Goal: Task Accomplishment & Management: Manage account settings

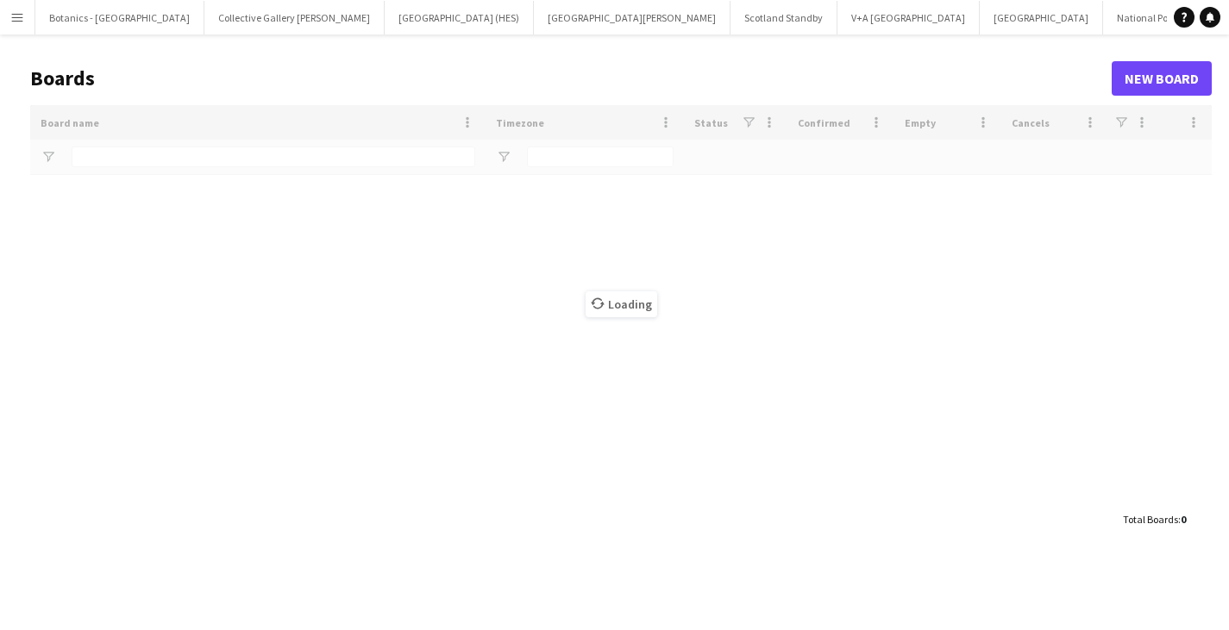
type input "*******"
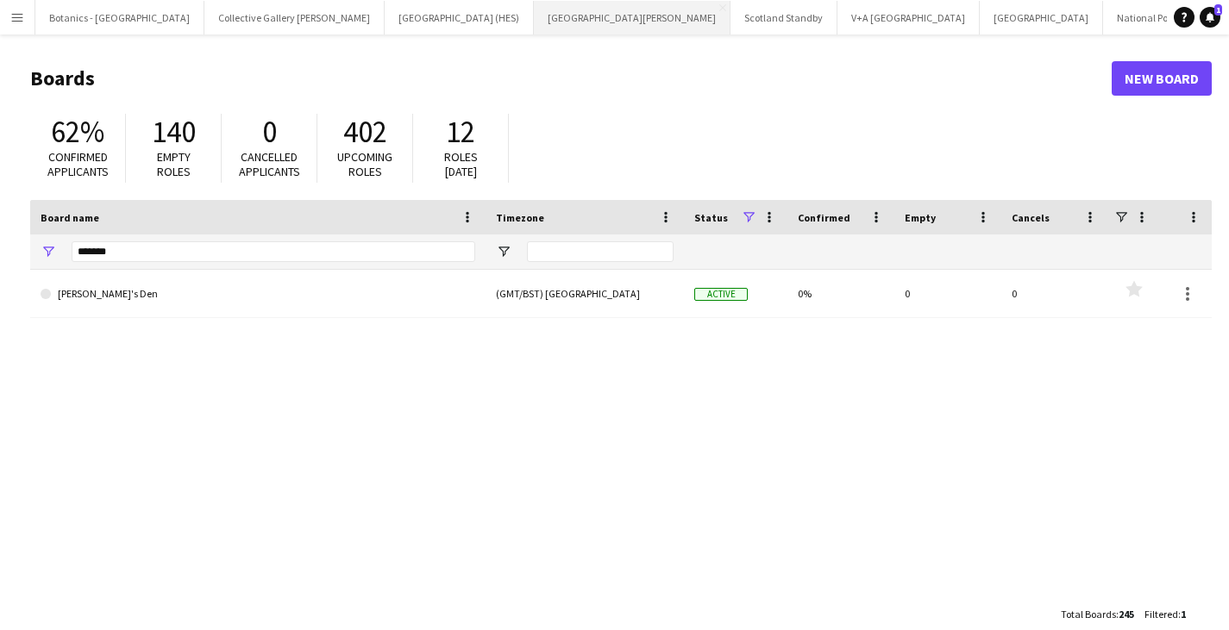
click at [534, 16] on button "[GEOGRAPHIC_DATA][PERSON_NAME] [GEOGRAPHIC_DATA] Close" at bounding box center [632, 18] width 197 height 34
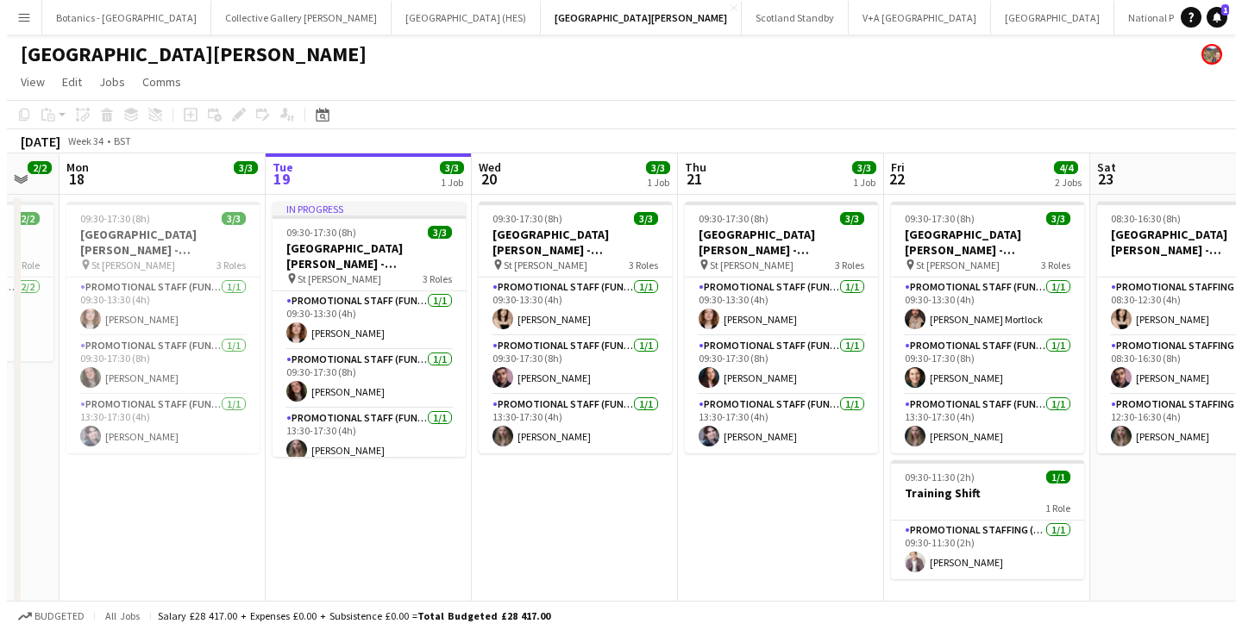
scroll to position [0, 504]
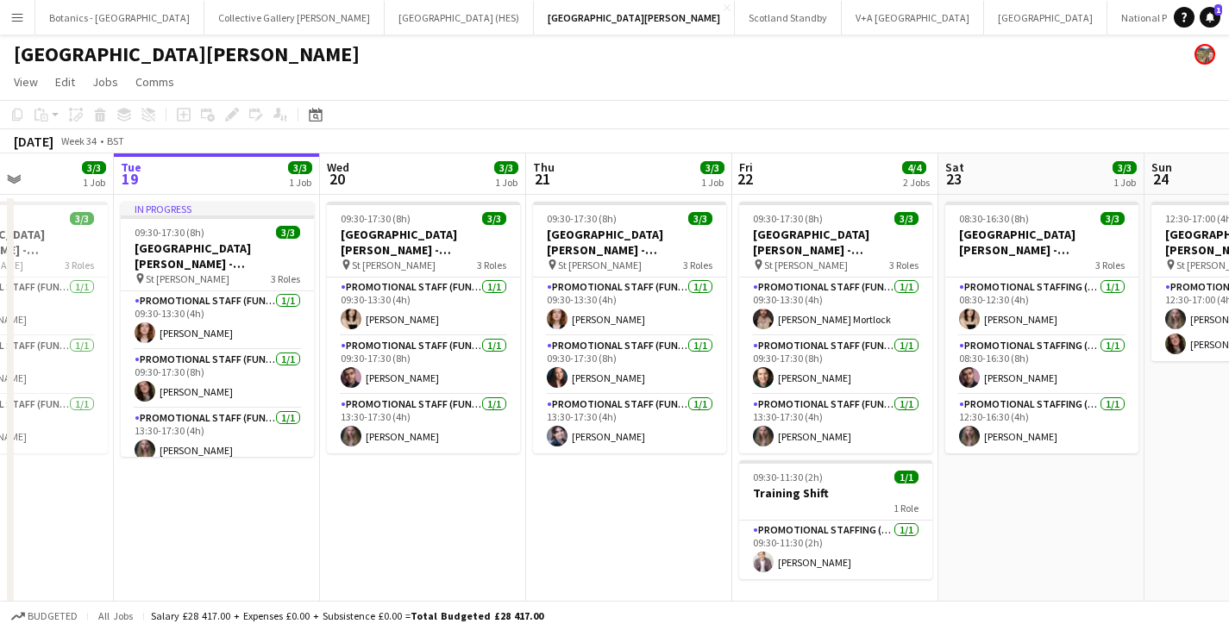
drag, startPoint x: 1112, startPoint y: 536, endPoint x: 1020, endPoint y: 504, distance: 97.6
click at [1020, 504] on app-calendar-viewport "Sat 16 3/3 1 Job Sun 17 2/2 1 Job Mon 18 3/3 1 Job Tue 19 3/3 1 Job Wed 20 3/3 …" at bounding box center [614, 384] width 1229 height 463
click at [1017, 302] on app-card-role "Promotional Staffing (Promotional Staff) [DATE] 08:30-12:30 (4h) [PERSON_NAME]" at bounding box center [1041, 307] width 193 height 59
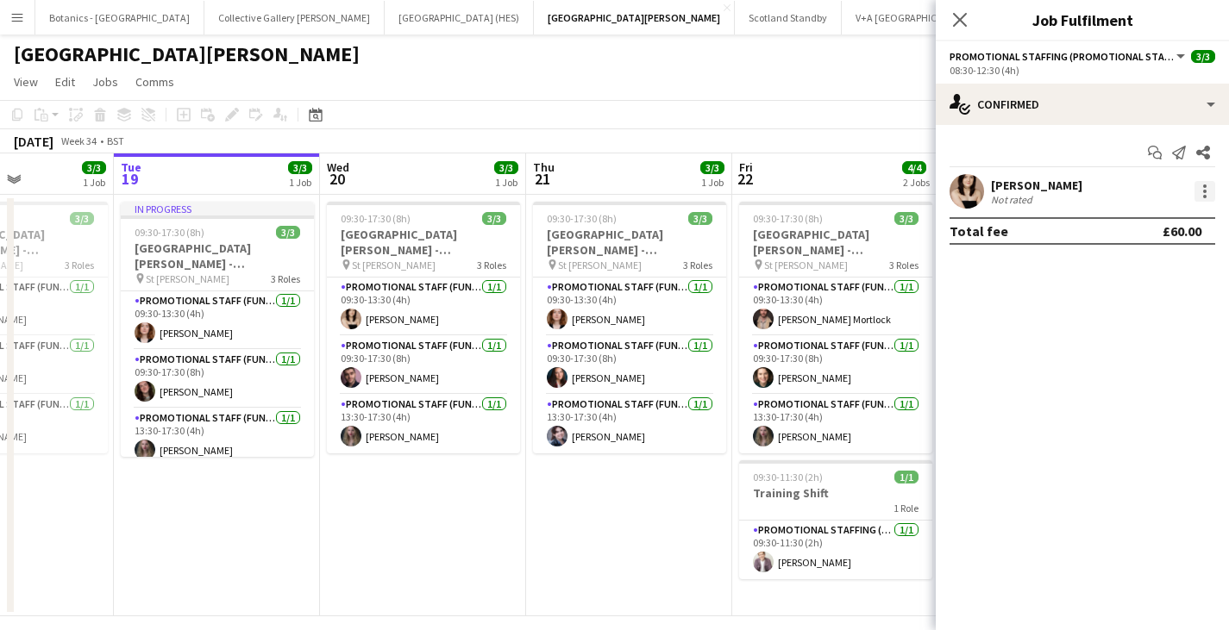
click at [1205, 191] on div at bounding box center [1204, 191] width 3 height 3
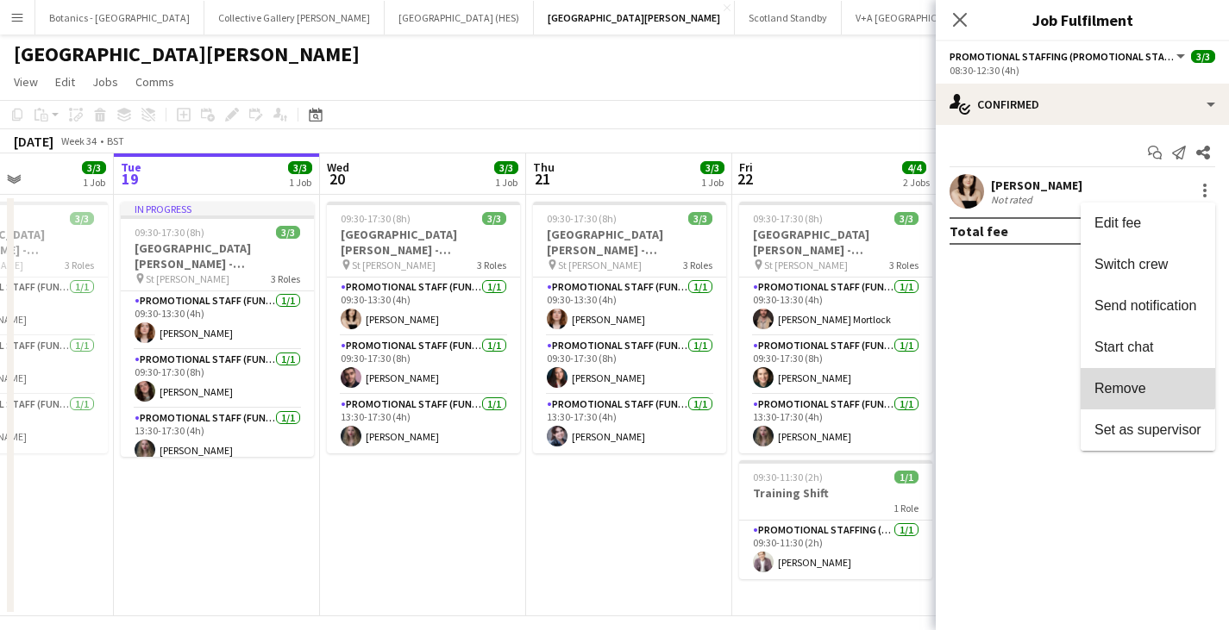
click at [1116, 373] on button "Remove" at bounding box center [1147, 388] width 135 height 41
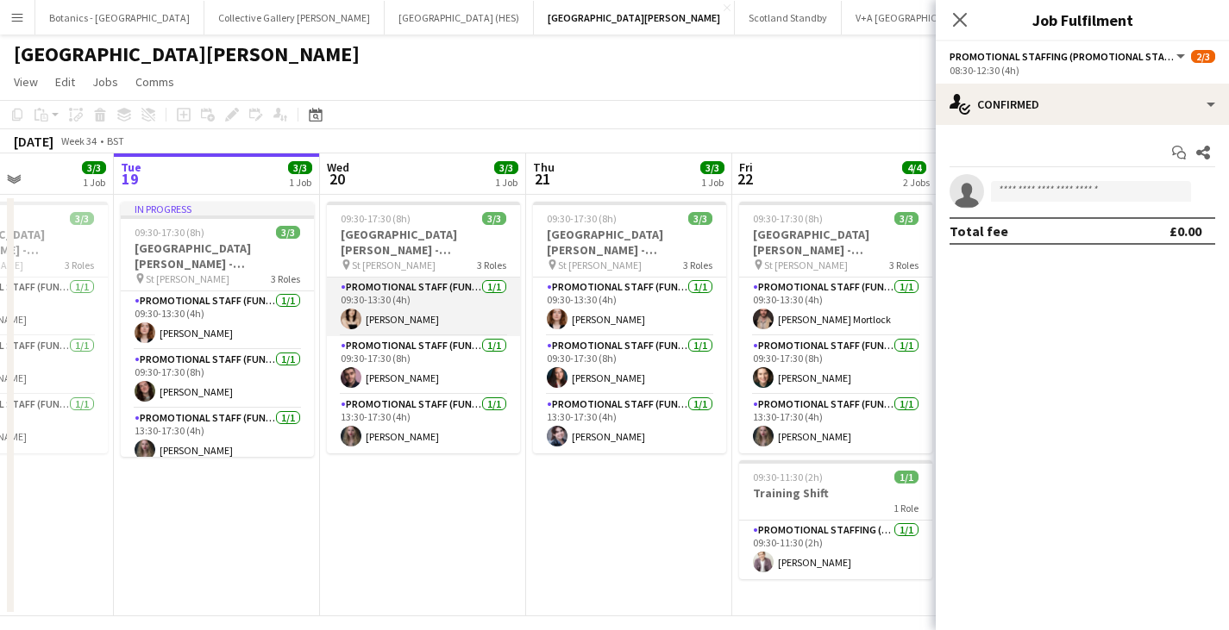
click at [414, 309] on app-card-role "Promotional Staff (Fundraiser) [DATE] 09:30-13:30 (4h) [PERSON_NAME]" at bounding box center [423, 307] width 193 height 59
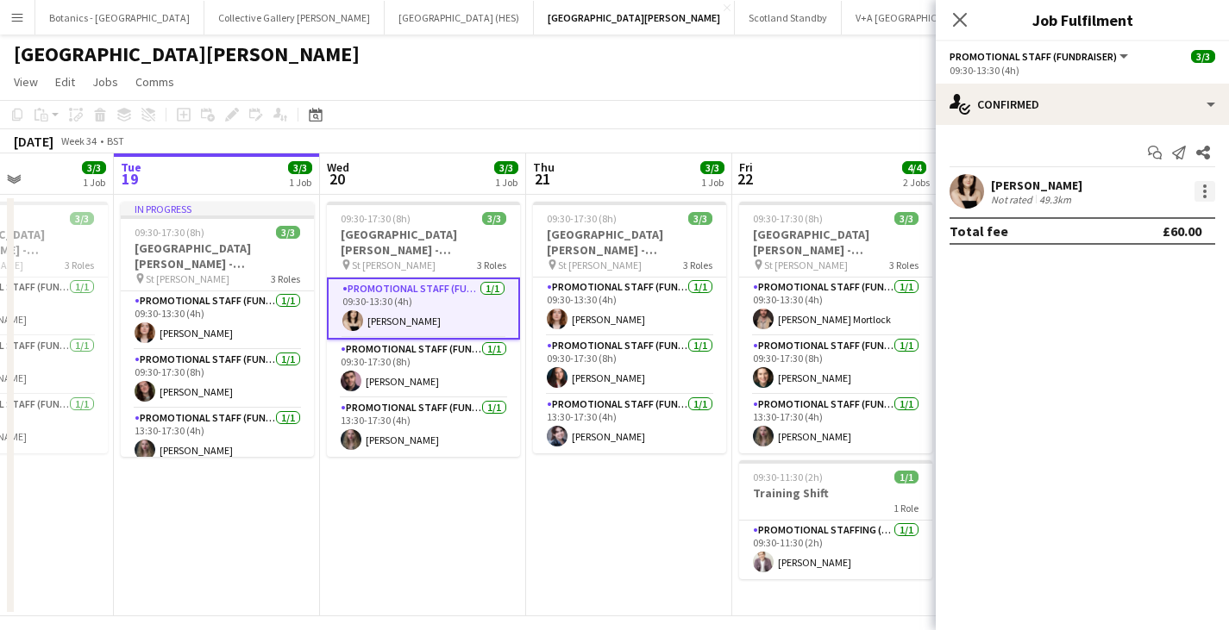
click at [1212, 190] on div at bounding box center [1204, 191] width 21 height 21
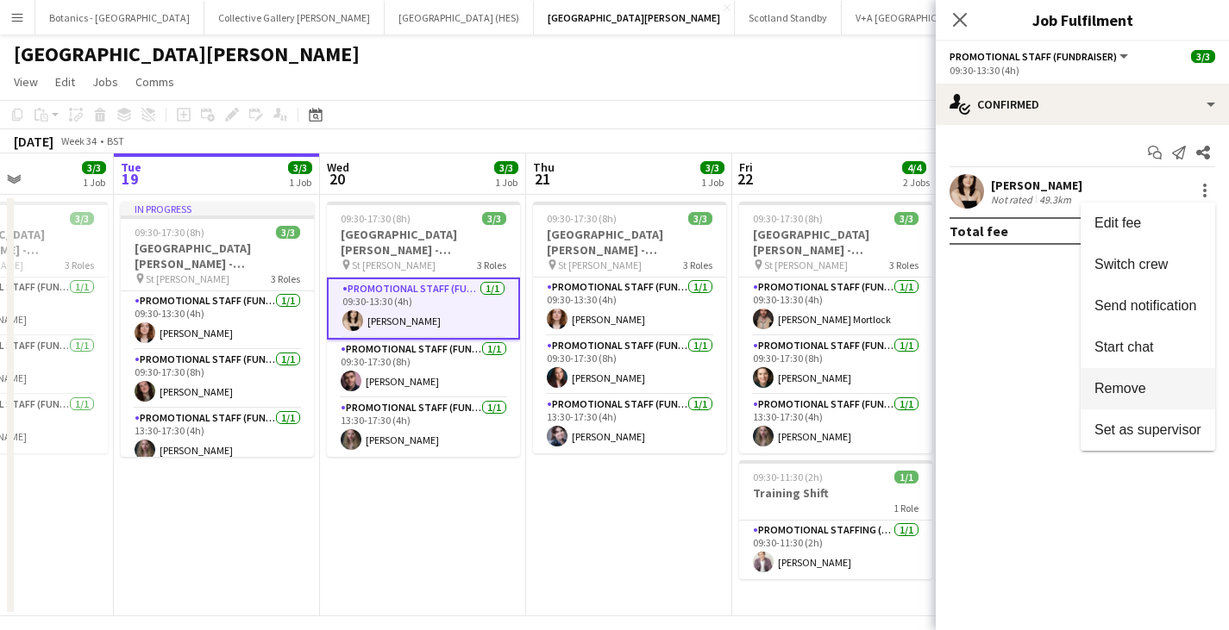
click at [1135, 377] on button "Remove" at bounding box center [1147, 388] width 135 height 41
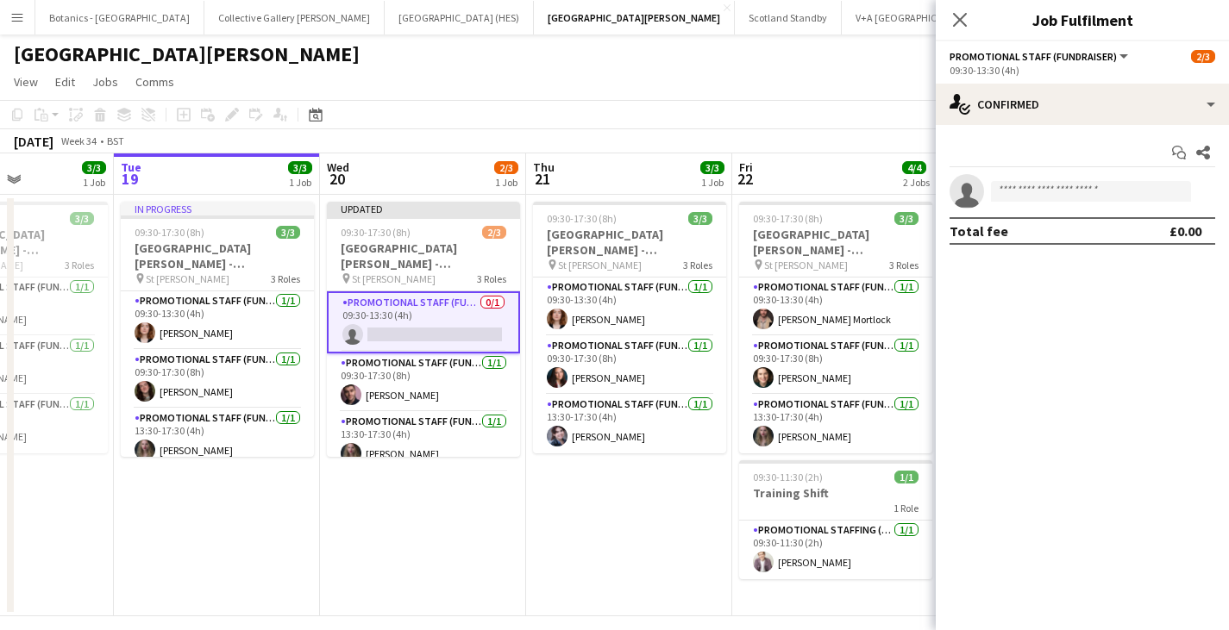
click at [679, 498] on app-date-cell "09:30-17:30 (8h) 3/3 [GEOGRAPHIC_DATA][PERSON_NAME] - Fundraising pin St [PERSO…" at bounding box center [629, 406] width 206 height 422
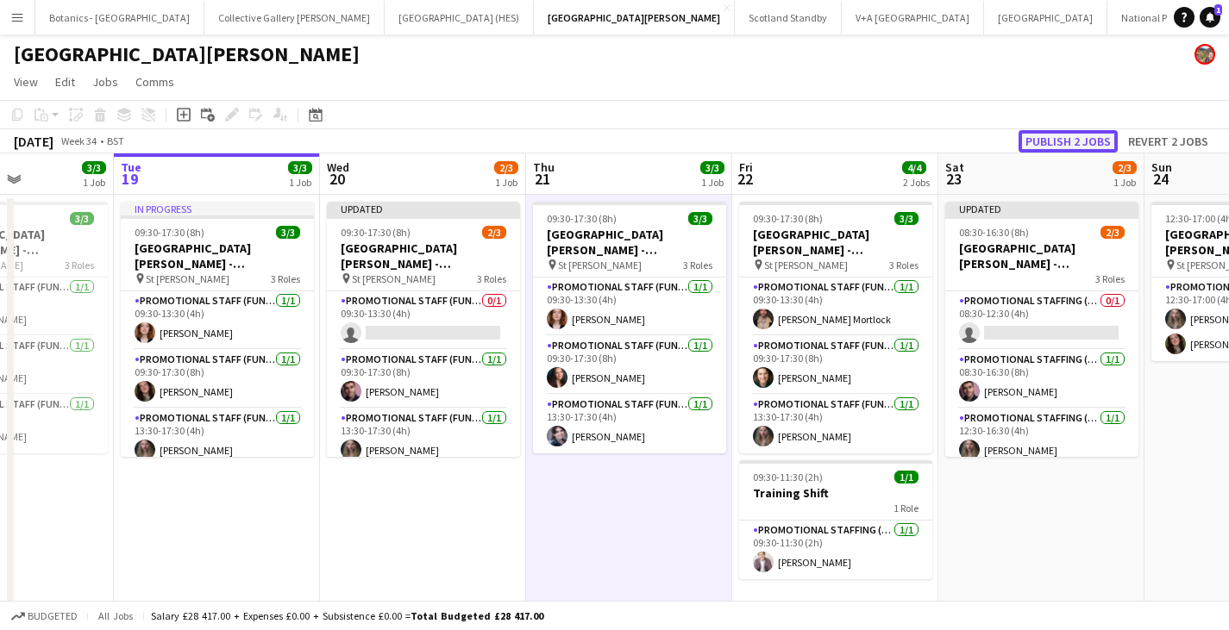
click at [1064, 140] on button "Publish 2 jobs" at bounding box center [1067, 141] width 99 height 22
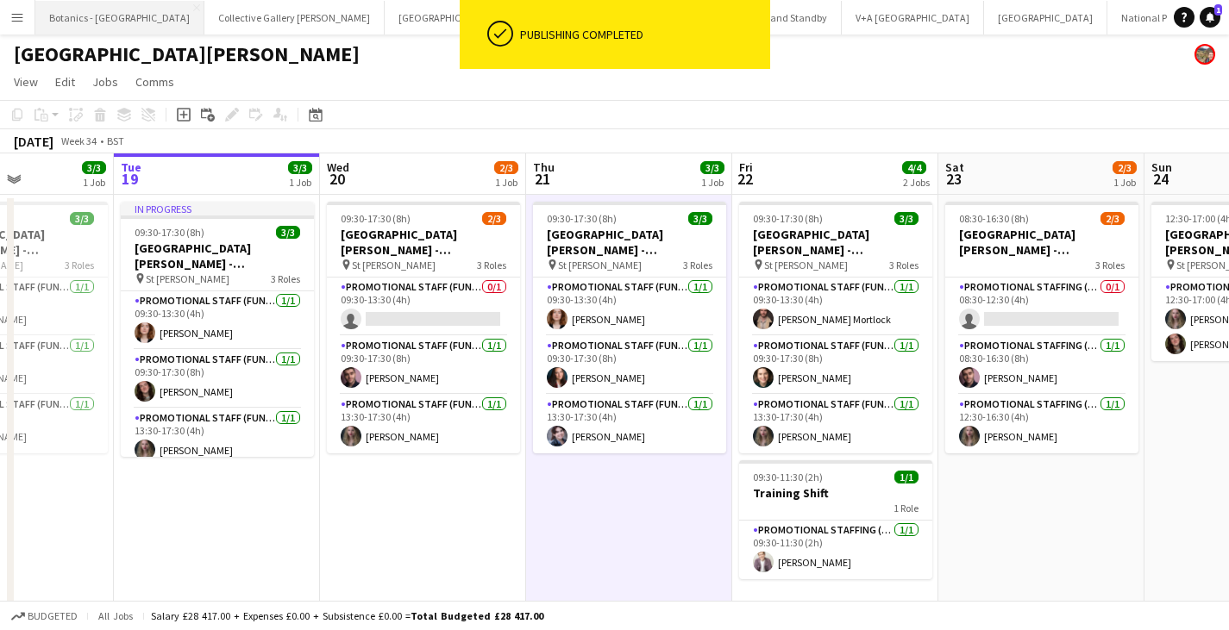
click at [85, 18] on button "Botanics - [GEOGRAPHIC_DATA] Close" at bounding box center [119, 18] width 169 height 34
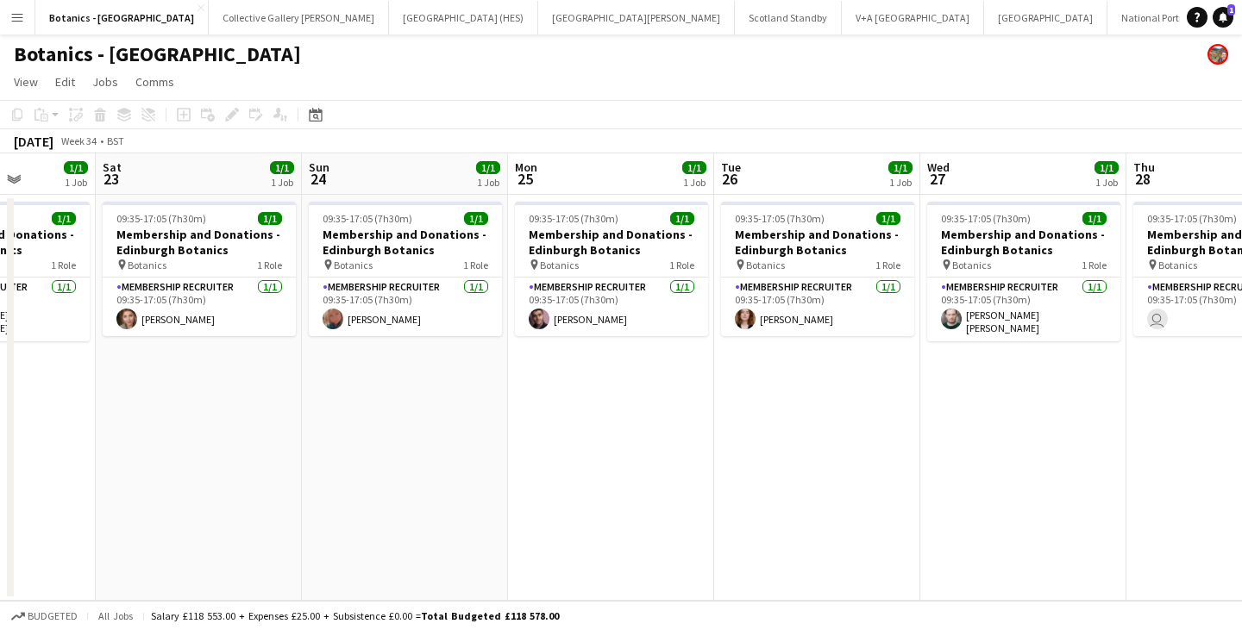
scroll to position [0, 507]
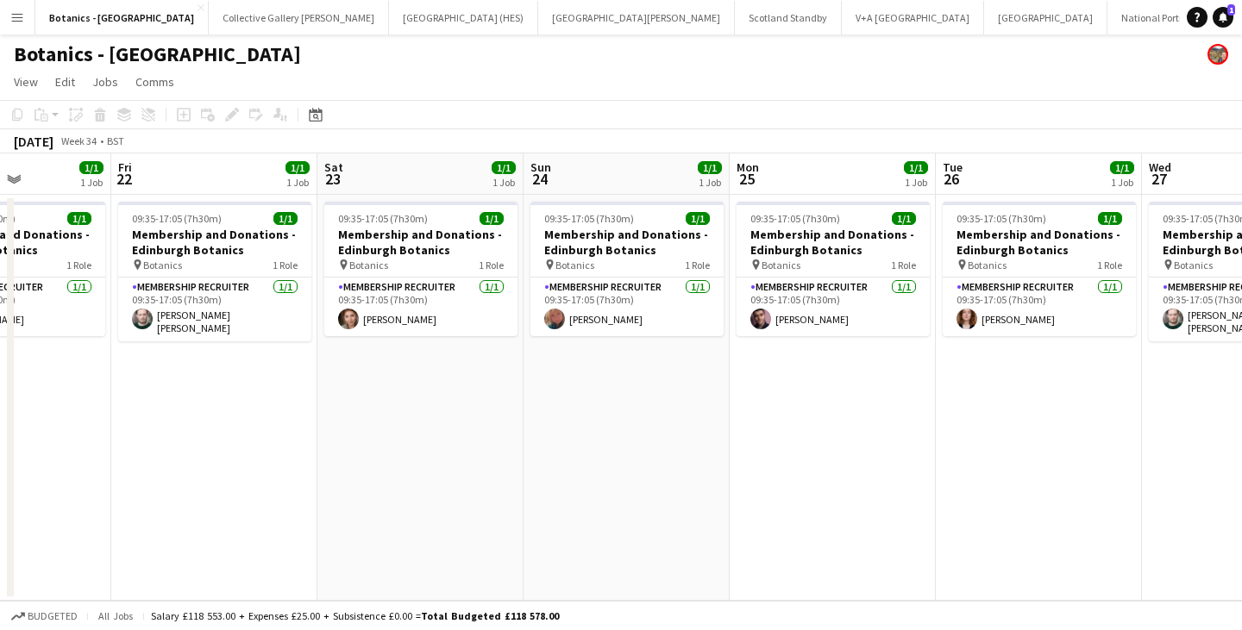
drag, startPoint x: 1184, startPoint y: 354, endPoint x: 265, endPoint y: 349, distance: 919.1
click at [265, 349] on app-calendar-viewport "Tue 19 1/1 1 Job Wed 20 2/2 1 Job Thu 21 1/1 1 Job Fri 22 1/1 1 Job Sat 23 1/1 …" at bounding box center [621, 376] width 1242 height 447
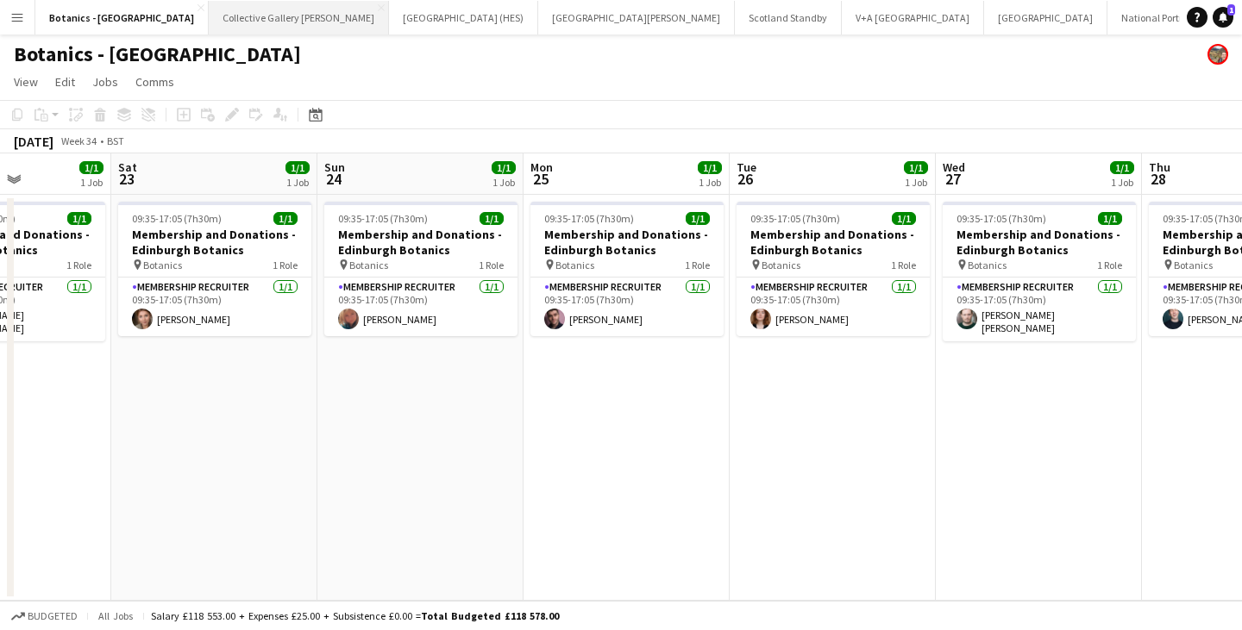
click at [239, 25] on button "Collective Gallery [PERSON_NAME][GEOGRAPHIC_DATA]" at bounding box center [299, 18] width 180 height 34
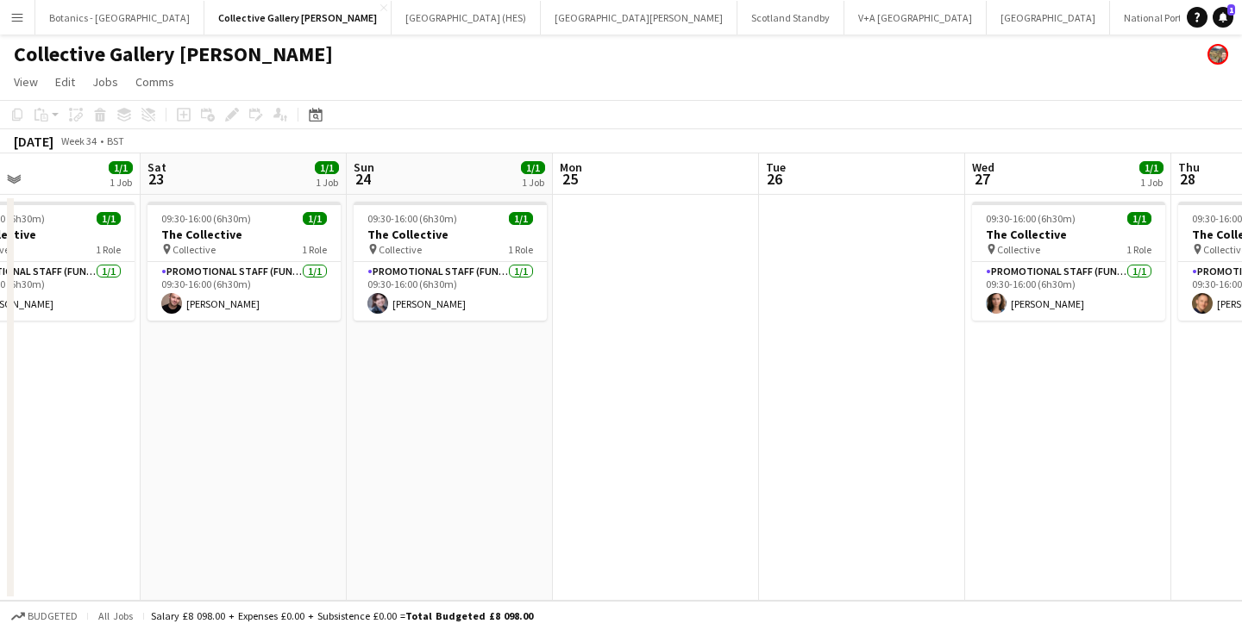
scroll to position [0, 688]
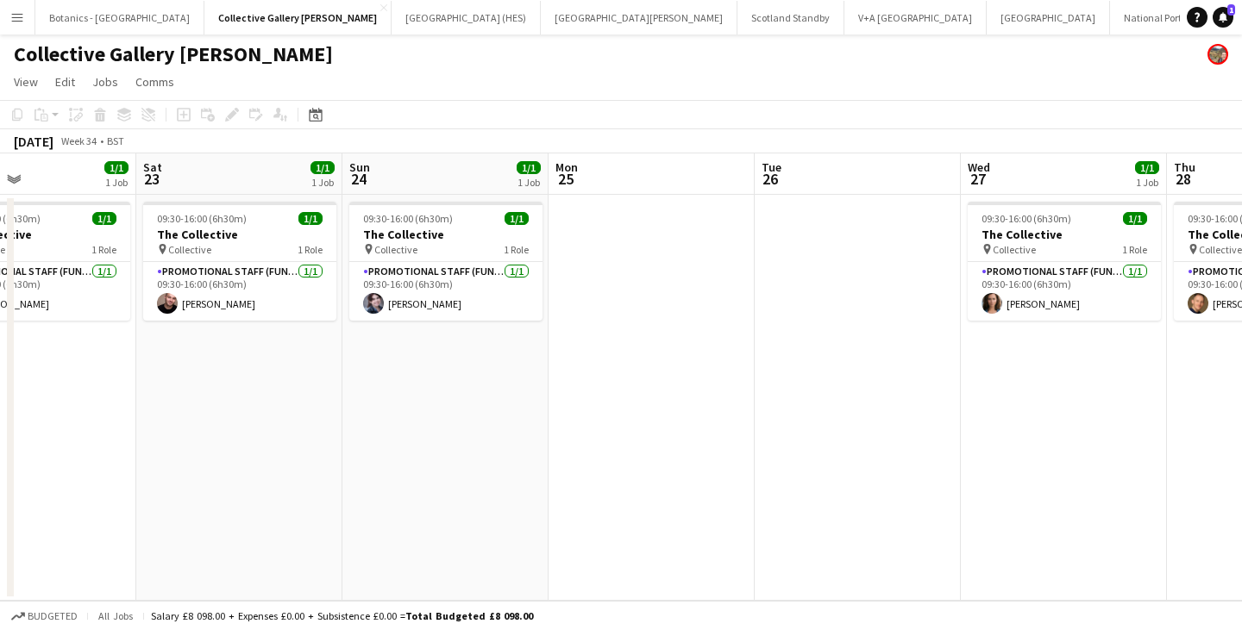
drag, startPoint x: 1180, startPoint y: 426, endPoint x: 285, endPoint y: 419, distance: 894.1
click at [285, 419] on app-calendar-viewport "Tue 19 Wed 20 1/1 1 Job Thu 21 1/1 1 Job Fri 22 1/1 1 Job Sat 23 1/1 1 Job Sun …" at bounding box center [621, 376] width 1242 height 447
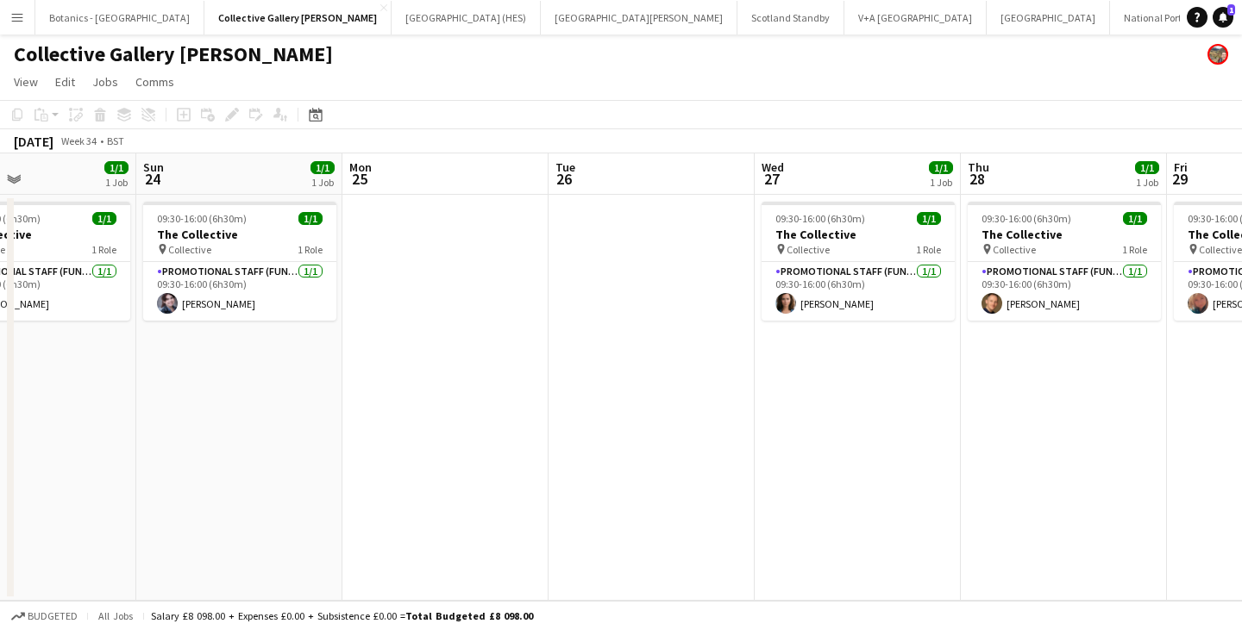
scroll to position [0, 522]
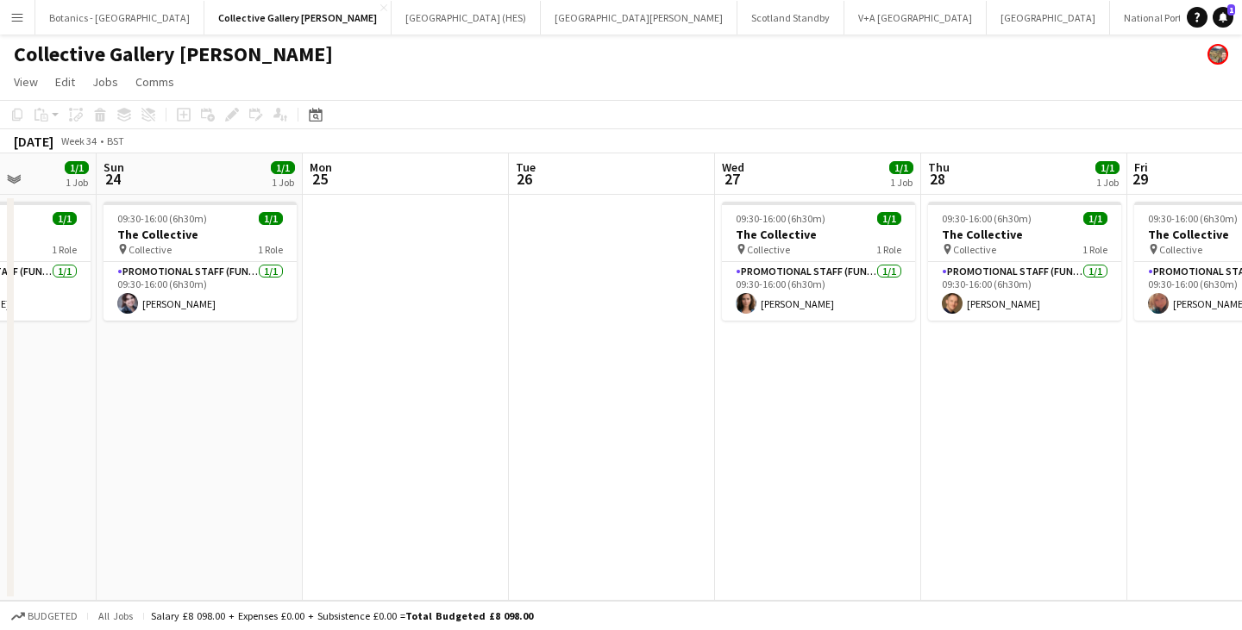
drag, startPoint x: 1079, startPoint y: 336, endPoint x: 834, endPoint y: 342, distance: 245.8
click at [834, 342] on app-calendar-viewport "Thu 21 1/1 1 Job Fri 22 1/1 1 Job Sat 23 1/1 1 Job Sun 24 1/1 1 Job Mon 25 Tue …" at bounding box center [621, 376] width 1242 height 447
click at [391, 21] on button "[GEOGRAPHIC_DATA] (HES) Close" at bounding box center [465, 18] width 149 height 34
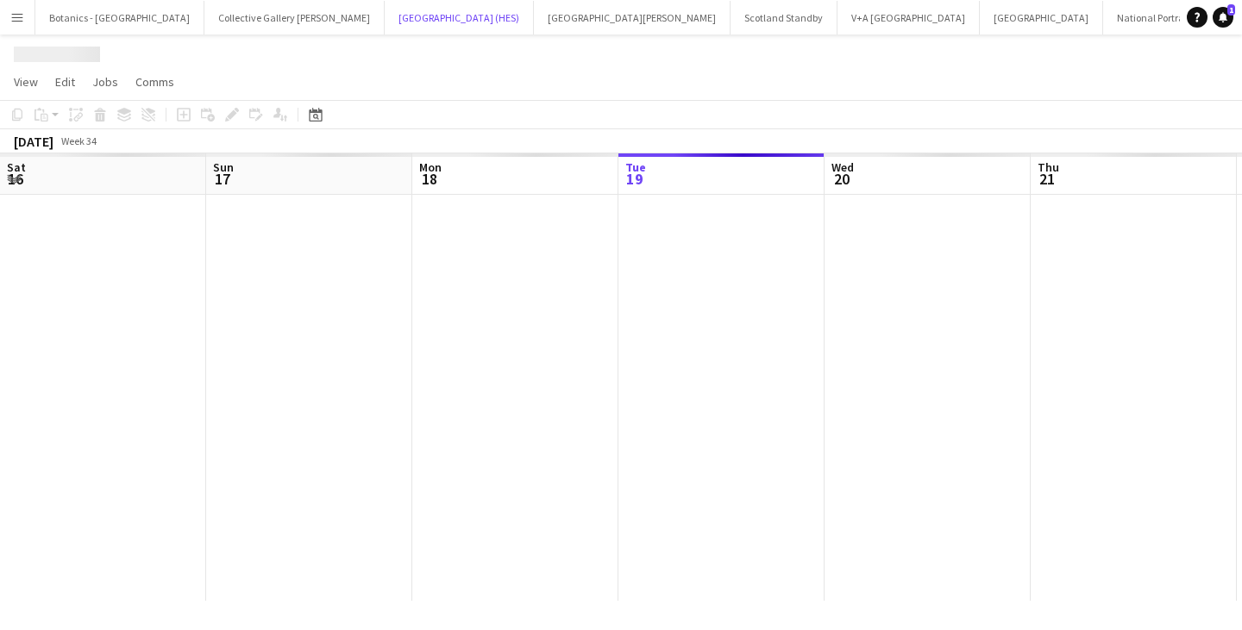
scroll to position [0, 412]
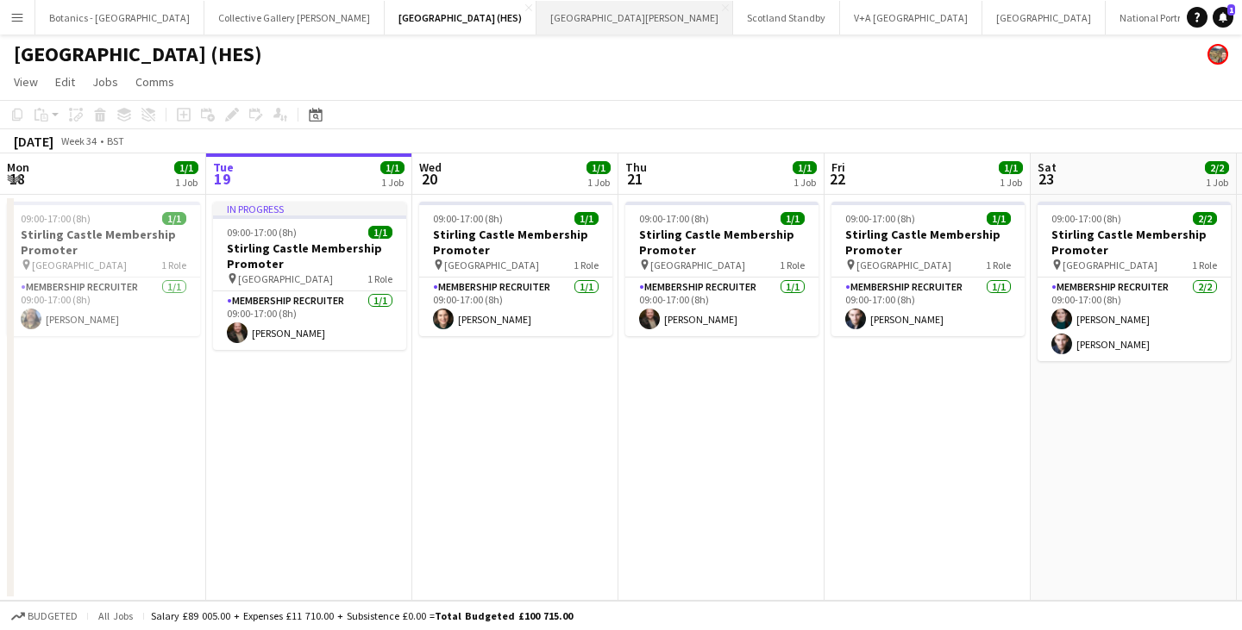
click at [536, 17] on button "[GEOGRAPHIC_DATA][PERSON_NAME] [GEOGRAPHIC_DATA] Close" at bounding box center [634, 18] width 197 height 34
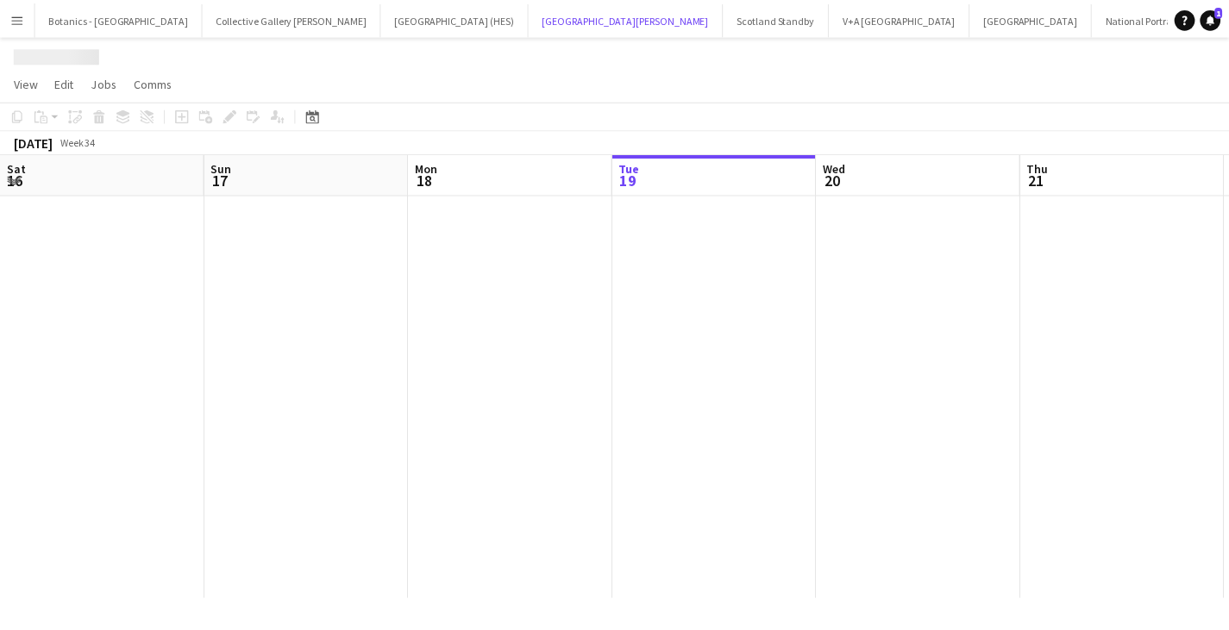
scroll to position [0, 412]
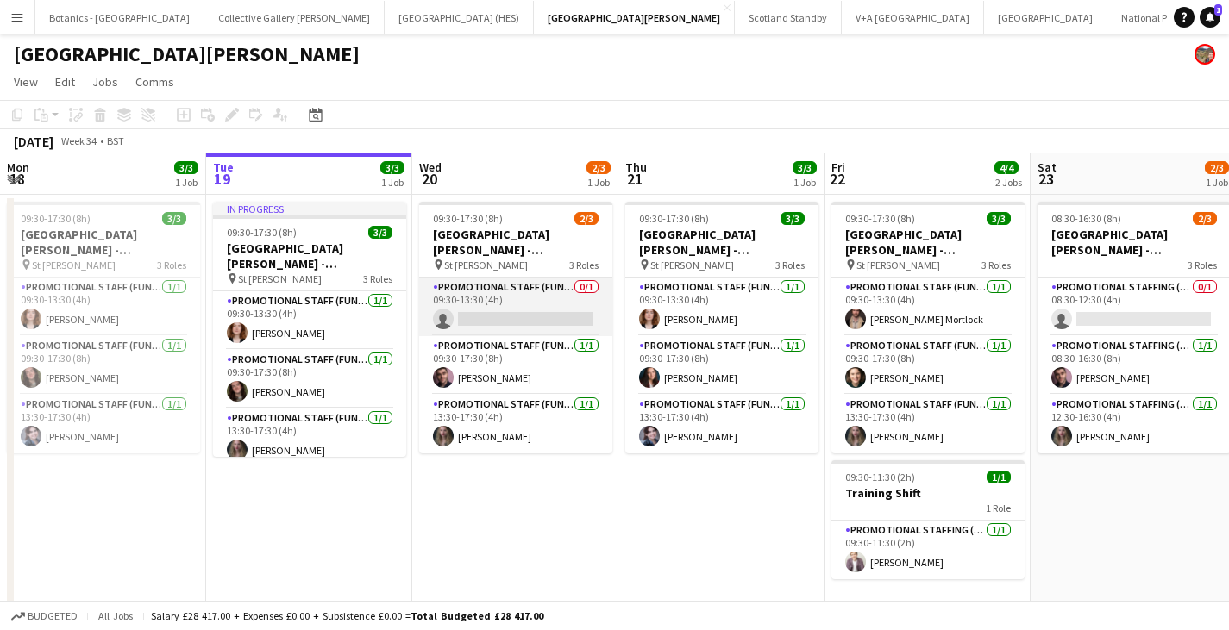
click at [501, 308] on app-card-role "Promotional Staff (Fundraiser) 0/1 09:30-13:30 (4h) single-neutral-actions" at bounding box center [515, 307] width 193 height 59
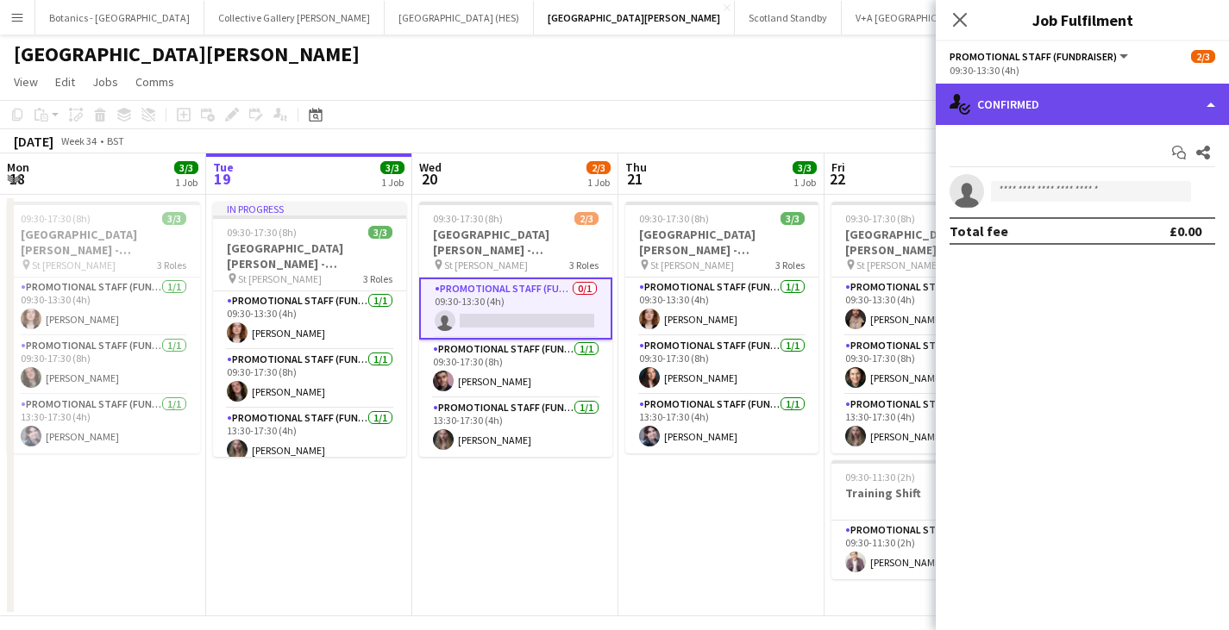
click at [1122, 119] on div "single-neutral-actions-check-2 Confirmed" at bounding box center [1082, 104] width 293 height 41
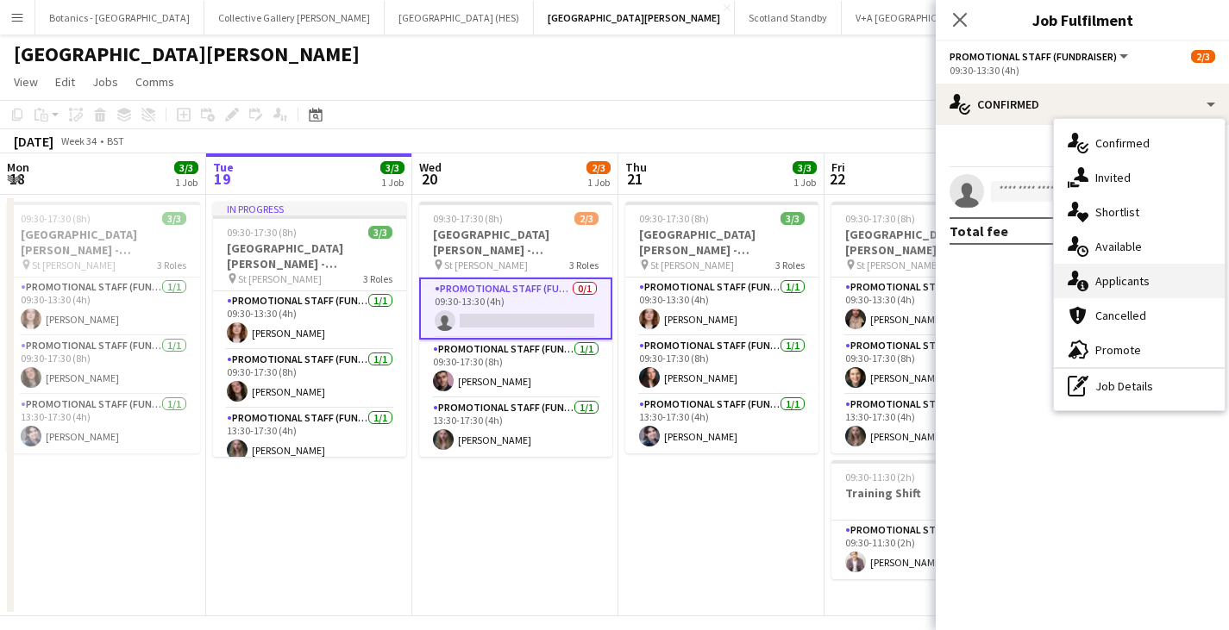
click at [1161, 283] on div "single-neutral-actions-information Applicants" at bounding box center [1139, 281] width 171 height 34
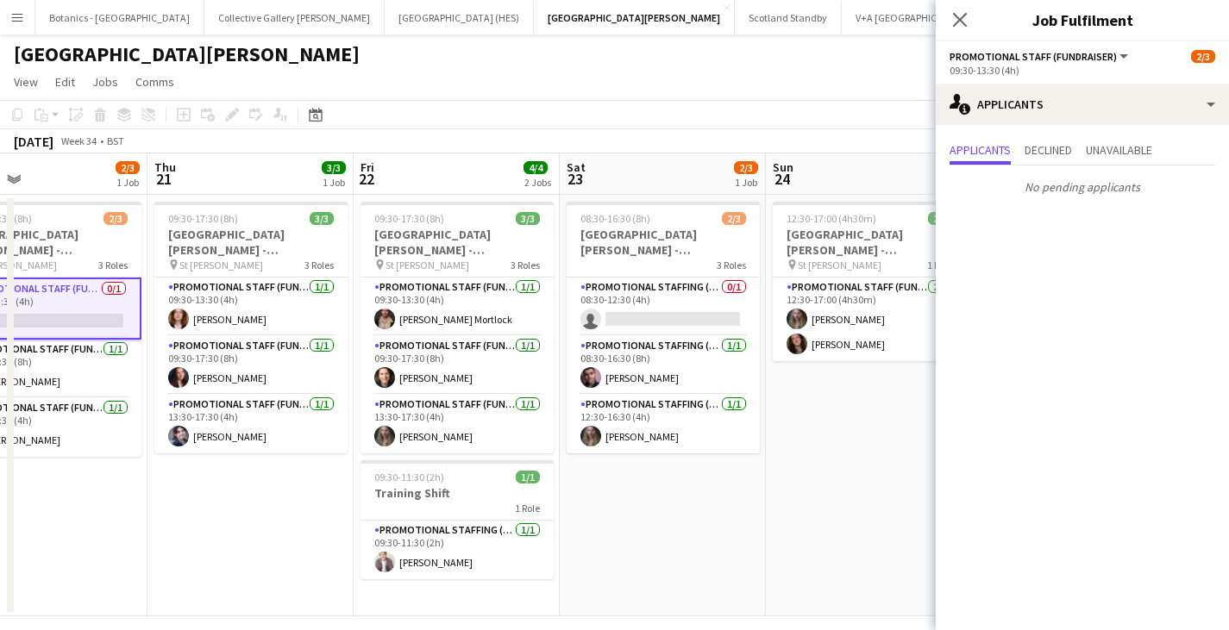
drag, startPoint x: 736, startPoint y: 490, endPoint x: 483, endPoint y: 486, distance: 253.5
click at [483, 486] on app-calendar-viewport "Sun 17 2/2 1 Job Mon 18 3/3 1 Job Tue 19 3/3 1 Job Wed 20 2/3 1 Job Thu 21 3/3 …" at bounding box center [614, 384] width 1229 height 463
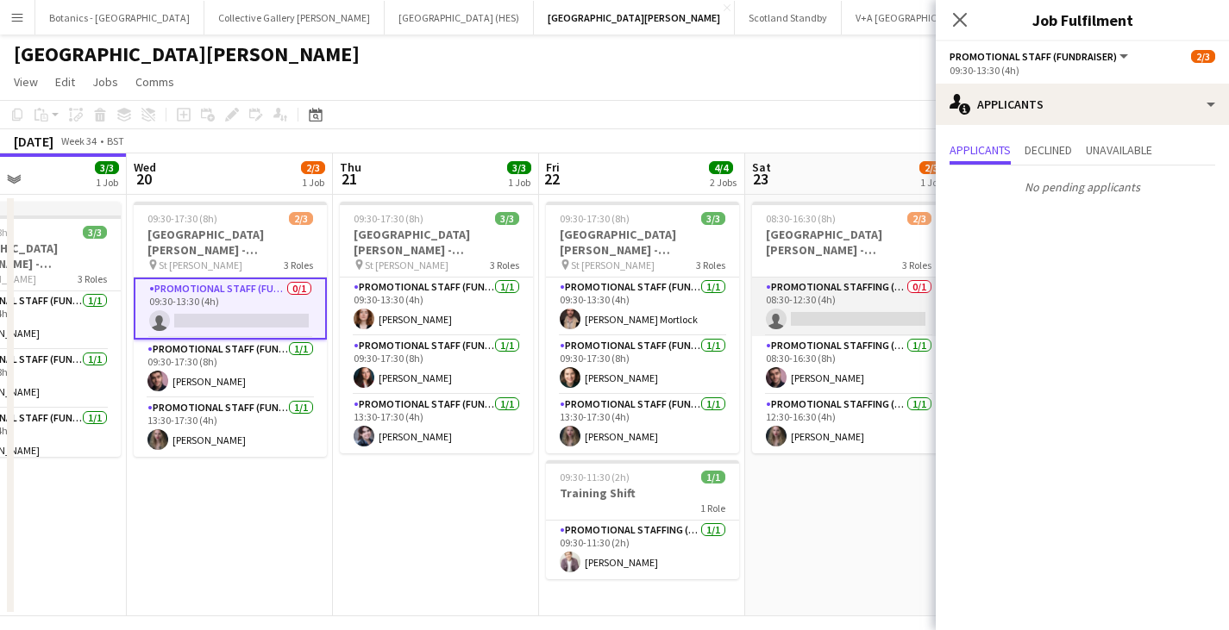
click at [846, 315] on app-card-role "Promotional Staffing (Promotional Staff) 0/1 08:30-12:30 (4h) single-neutral-ac…" at bounding box center [848, 307] width 193 height 59
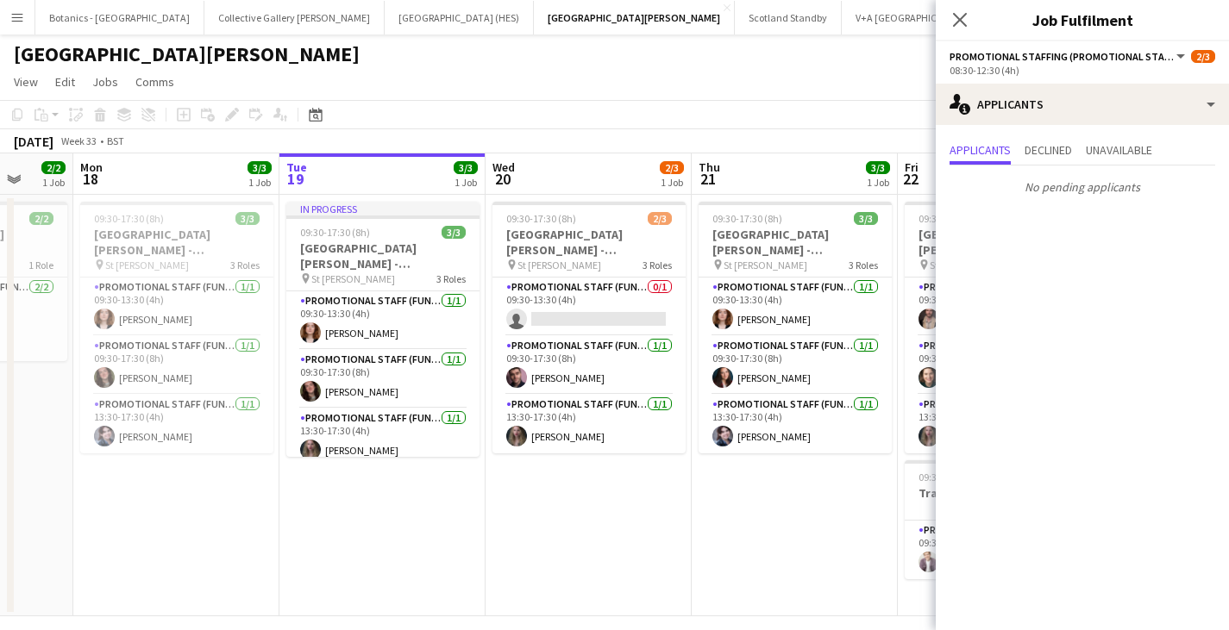
scroll to position [0, 532]
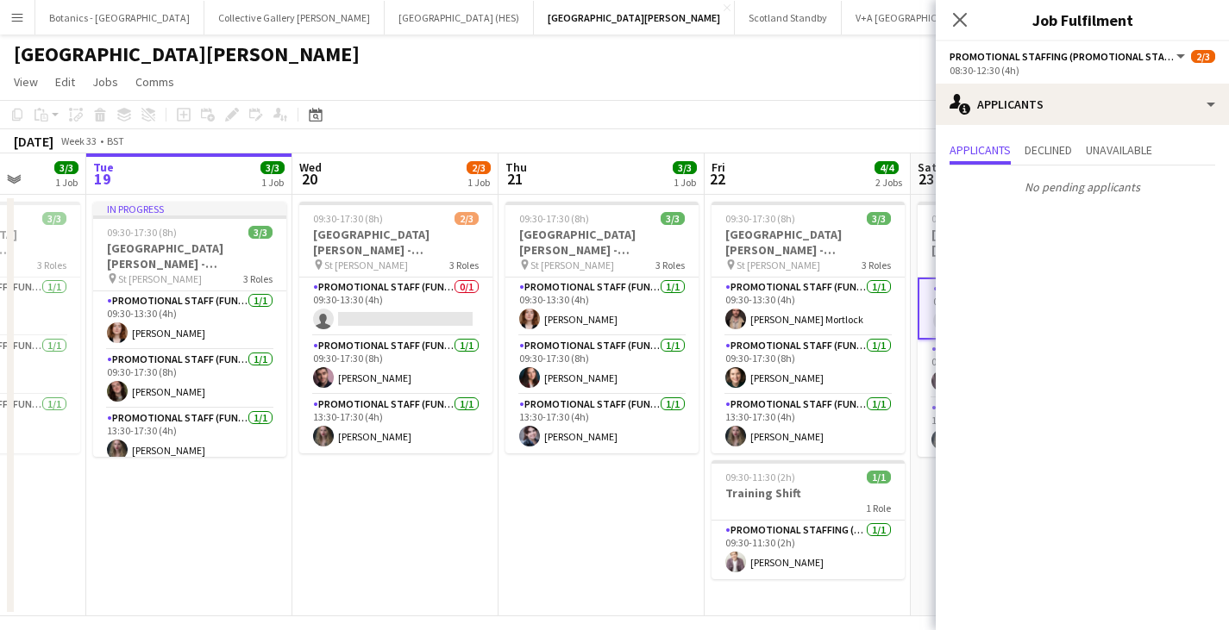
drag, startPoint x: 328, startPoint y: 509, endPoint x: 699, endPoint y: 504, distance: 371.7
click at [699, 504] on app-calendar-viewport "Sat 16 3/3 1 Job Sun 17 2/2 1 Job Mon 18 3/3 1 Job Tue 19 3/3 1 Job Wed 20 2/3 …" at bounding box center [614, 384] width 1229 height 463
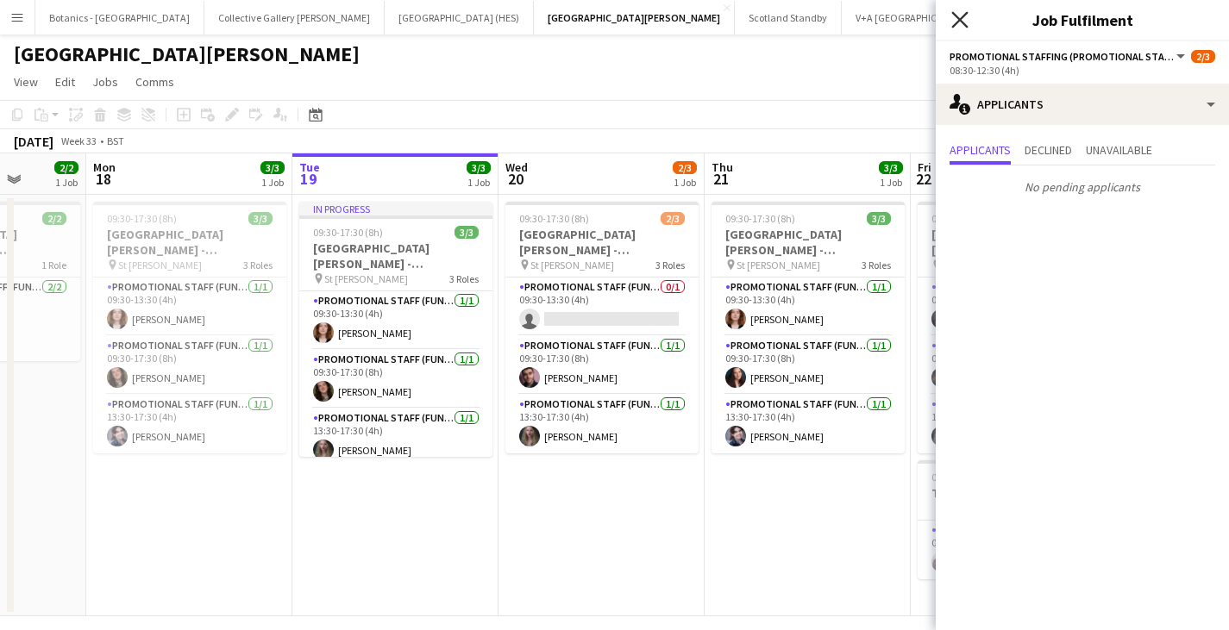
click at [958, 13] on icon "Close pop-in" at bounding box center [959, 19] width 16 height 16
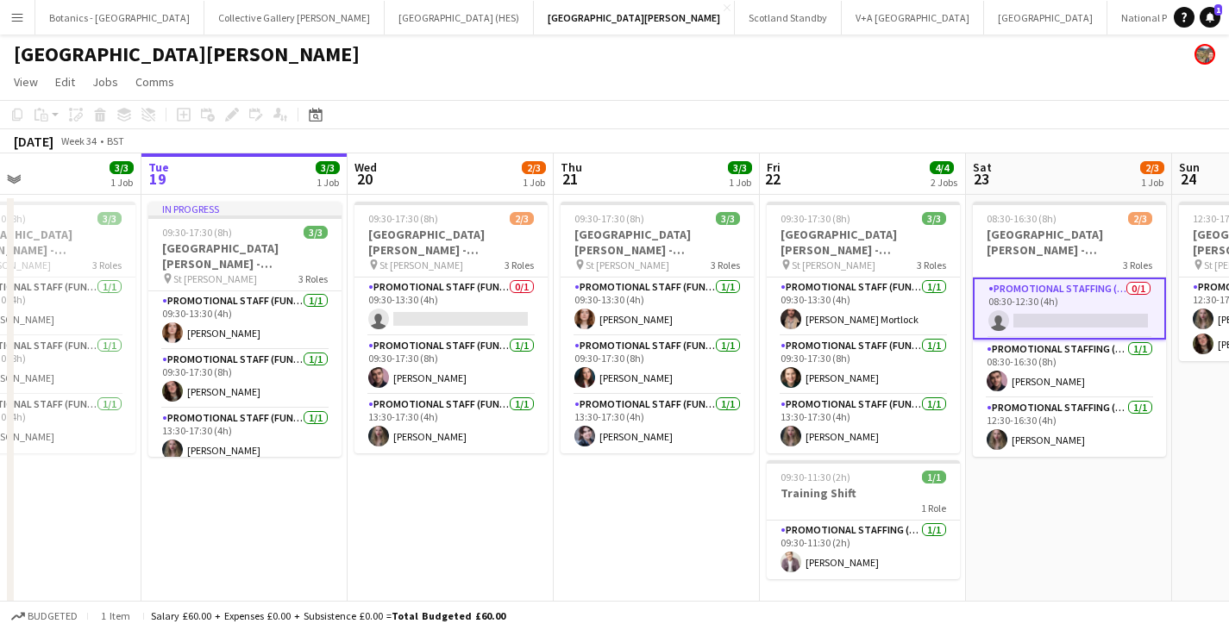
scroll to position [0, 684]
drag, startPoint x: 800, startPoint y: 508, endPoint x: 648, endPoint y: 508, distance: 151.7
click at [648, 508] on app-calendar-viewport "Fri 15 3/3 1 Job Sat 16 3/3 1 Job Sun 17 2/2 1 Job Mon 18 3/3 1 Job Tue 19 3/3 …" at bounding box center [614, 384] width 1229 height 463
